Goal: Transaction & Acquisition: Purchase product/service

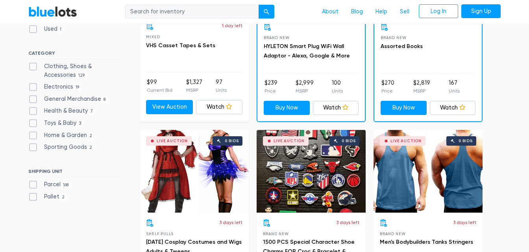
scroll to position [362, 0]
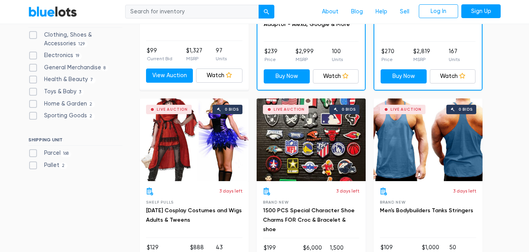
click at [89, 33] on label "Clothing, Shoes & Accessories 129" at bounding box center [75, 39] width 94 height 17
click at [33, 33] on Accessories"] "Clothing, Shoes & Accessories 129" at bounding box center [30, 33] width 5 height 5
checkbox Accessories"] "true"
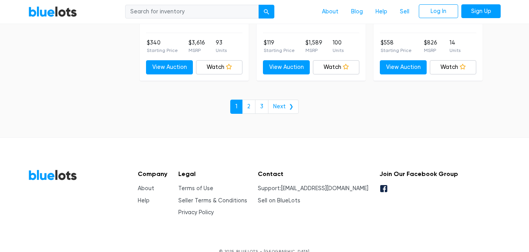
scroll to position [3503, 0]
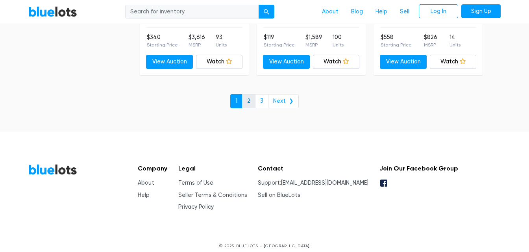
click at [248, 99] on link "2" at bounding box center [248, 101] width 13 height 14
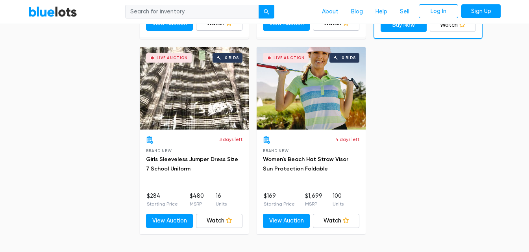
scroll to position [3197, 0]
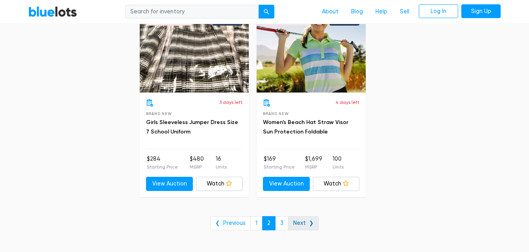
click at [307, 220] on link "Next ❯" at bounding box center [303, 223] width 31 height 14
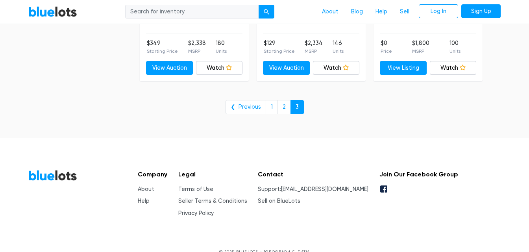
scroll to position [2539, 0]
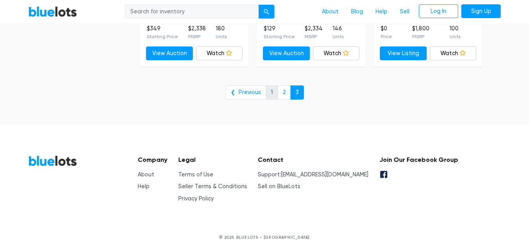
click at [266, 96] on link "1" at bounding box center [272, 92] width 12 height 14
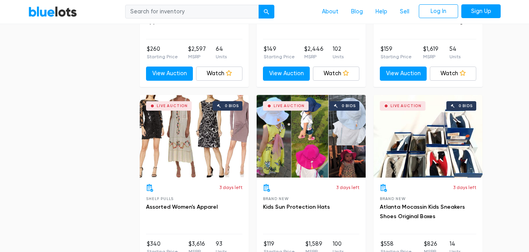
scroll to position [3328, 0]
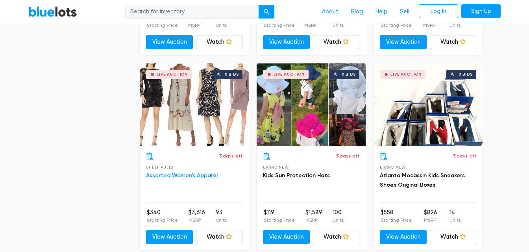
click at [170, 174] on link "Assorted Women's Apparel" at bounding box center [182, 175] width 72 height 7
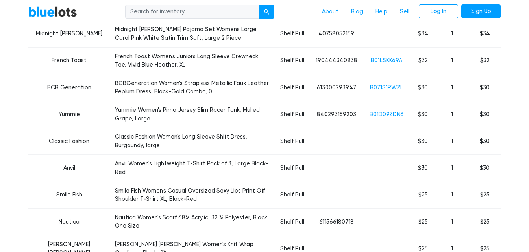
scroll to position [1296, 0]
